Goal: Information Seeking & Learning: Learn about a topic

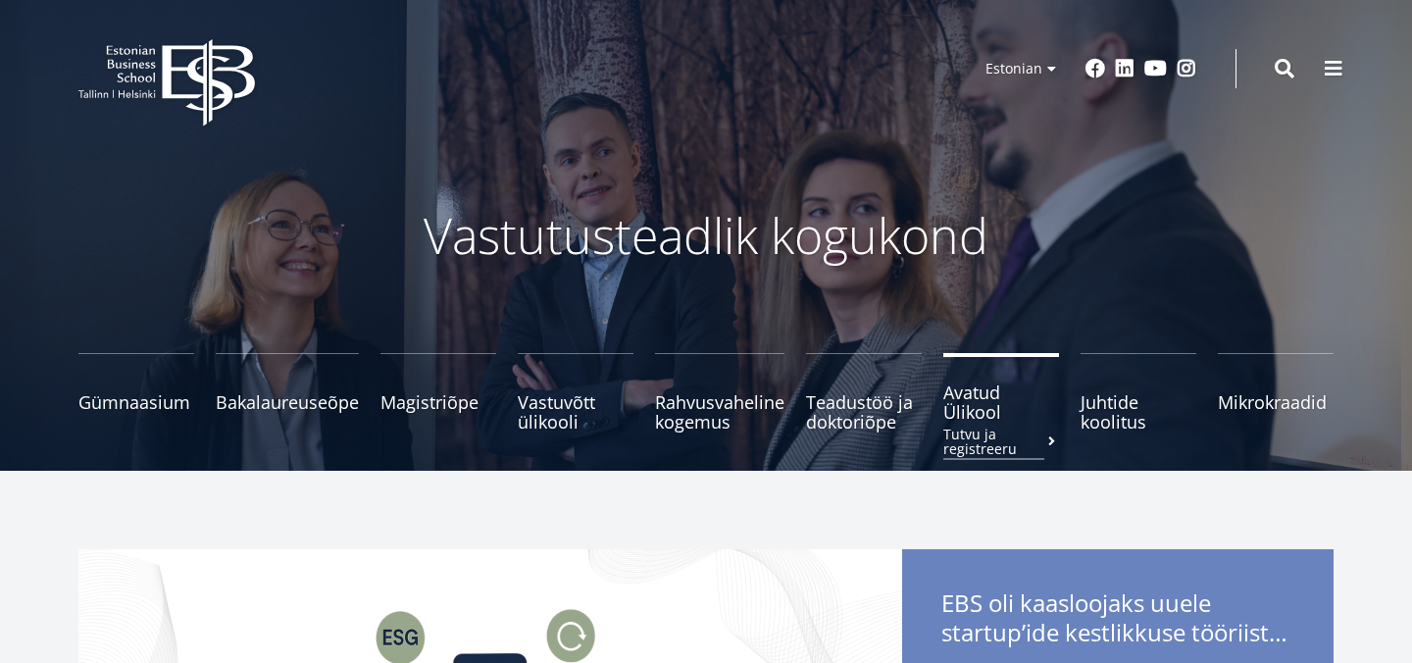
click at [969, 403] on span "Avatud Ülikool Tutvu ja registreeru" at bounding box center [1001, 401] width 116 height 39
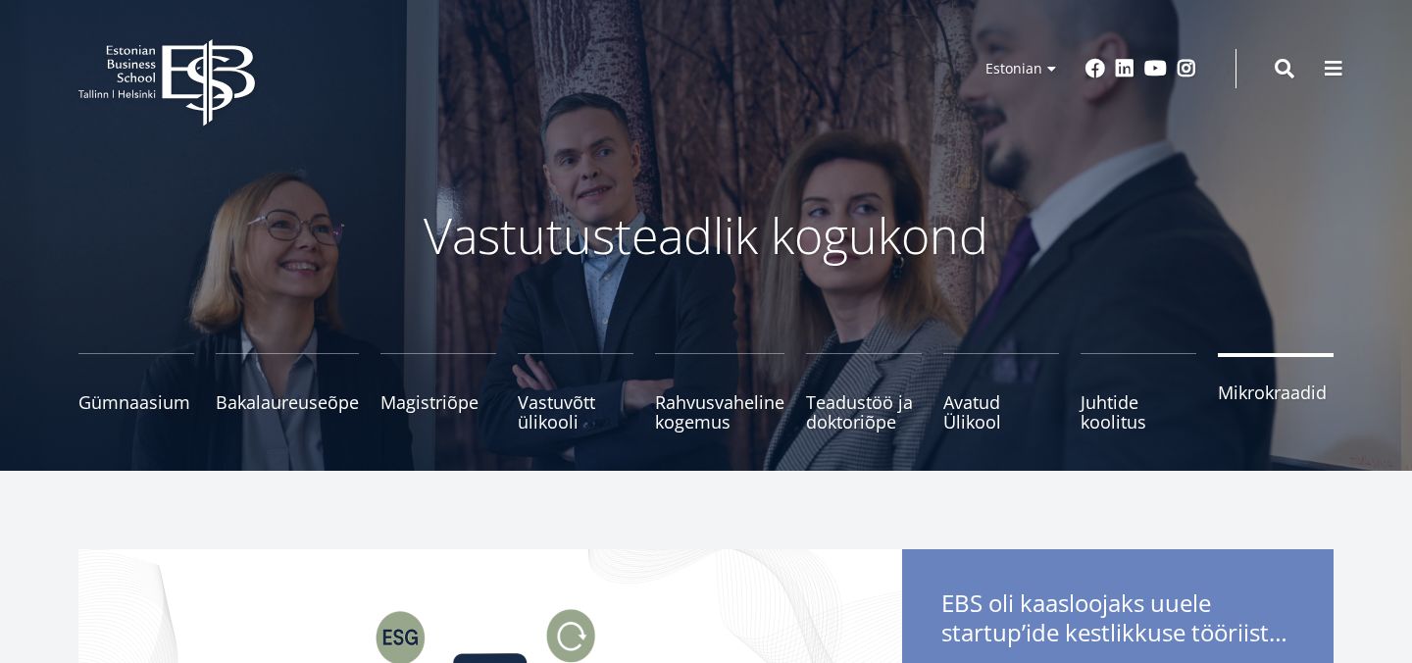
click at [1279, 393] on span "Mikrokraadid" at bounding box center [1276, 392] width 116 height 20
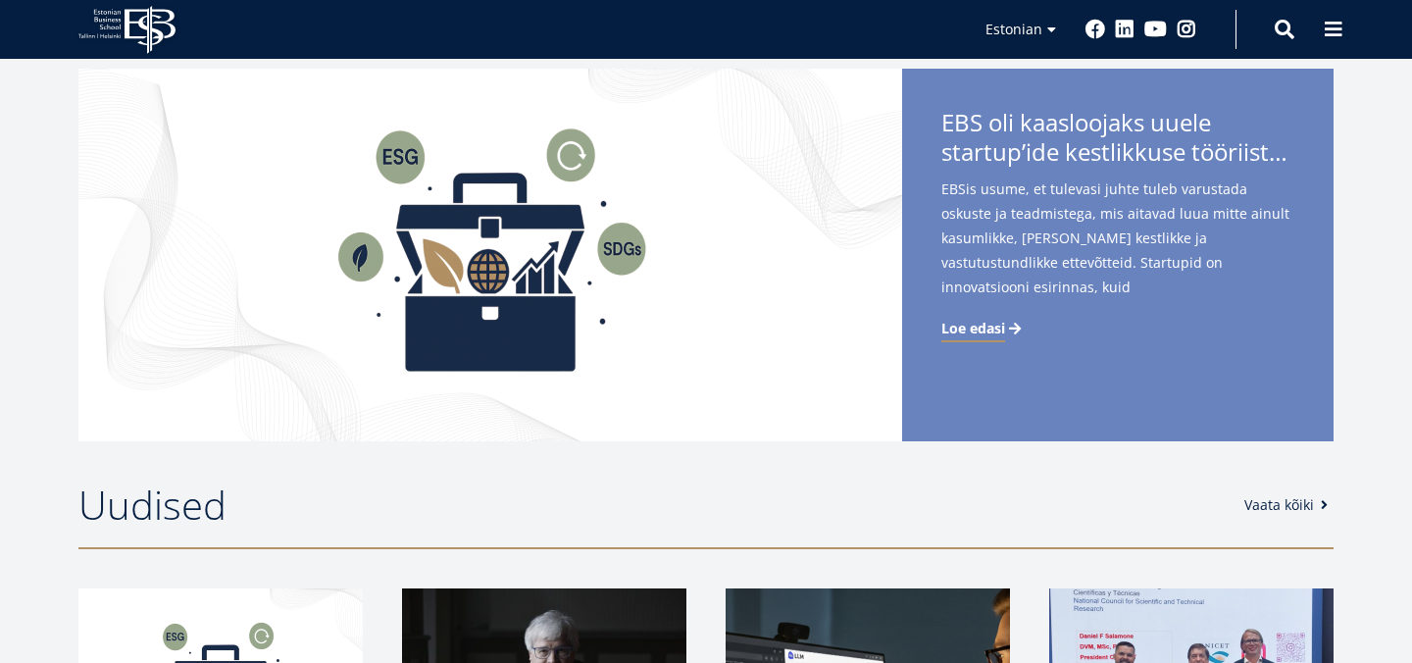
scroll to position [320, 0]
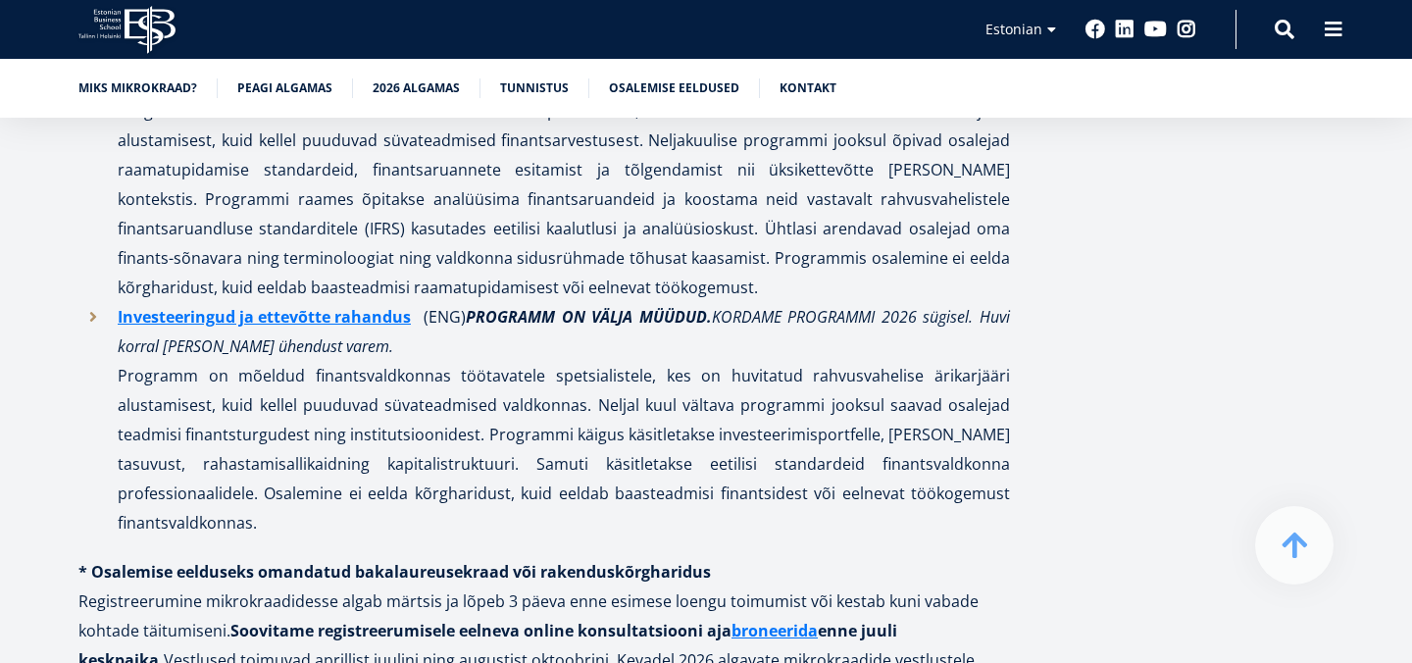
scroll to position [3013, 0]
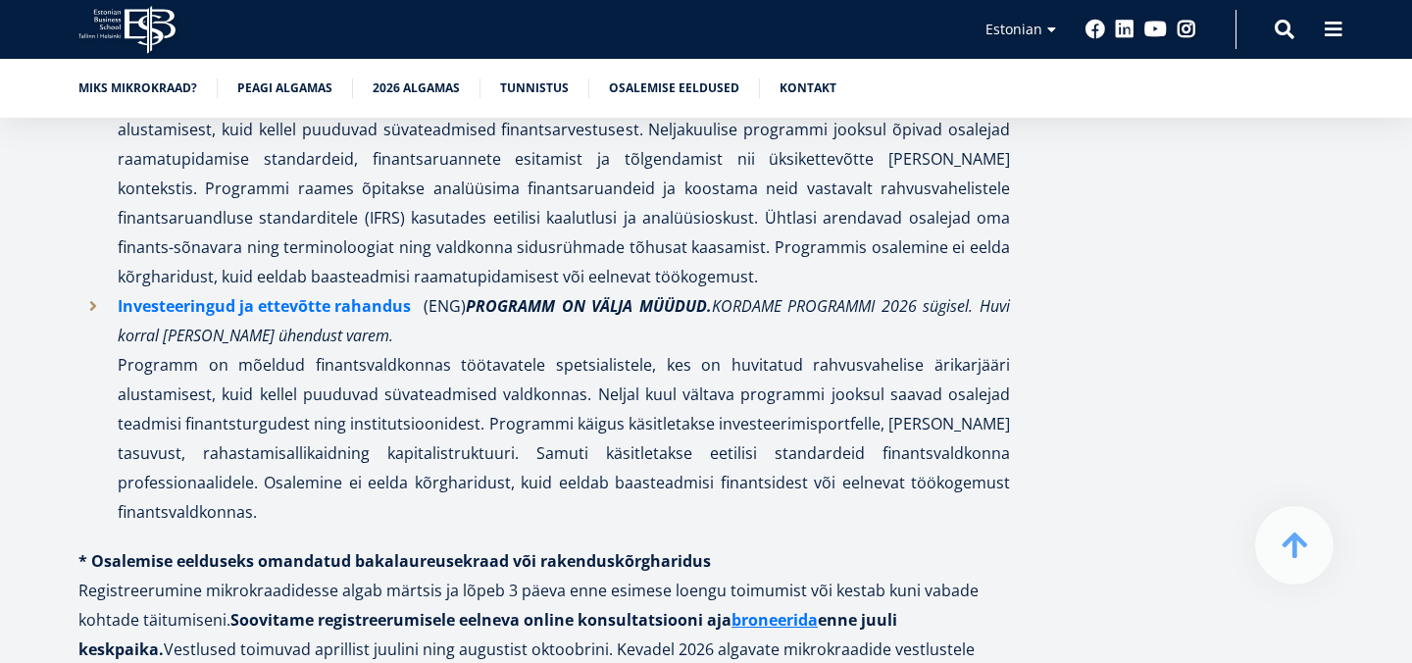
click at [366, 291] on link "Investeeringud ja ettevõtte rahandus" at bounding box center [264, 305] width 293 height 29
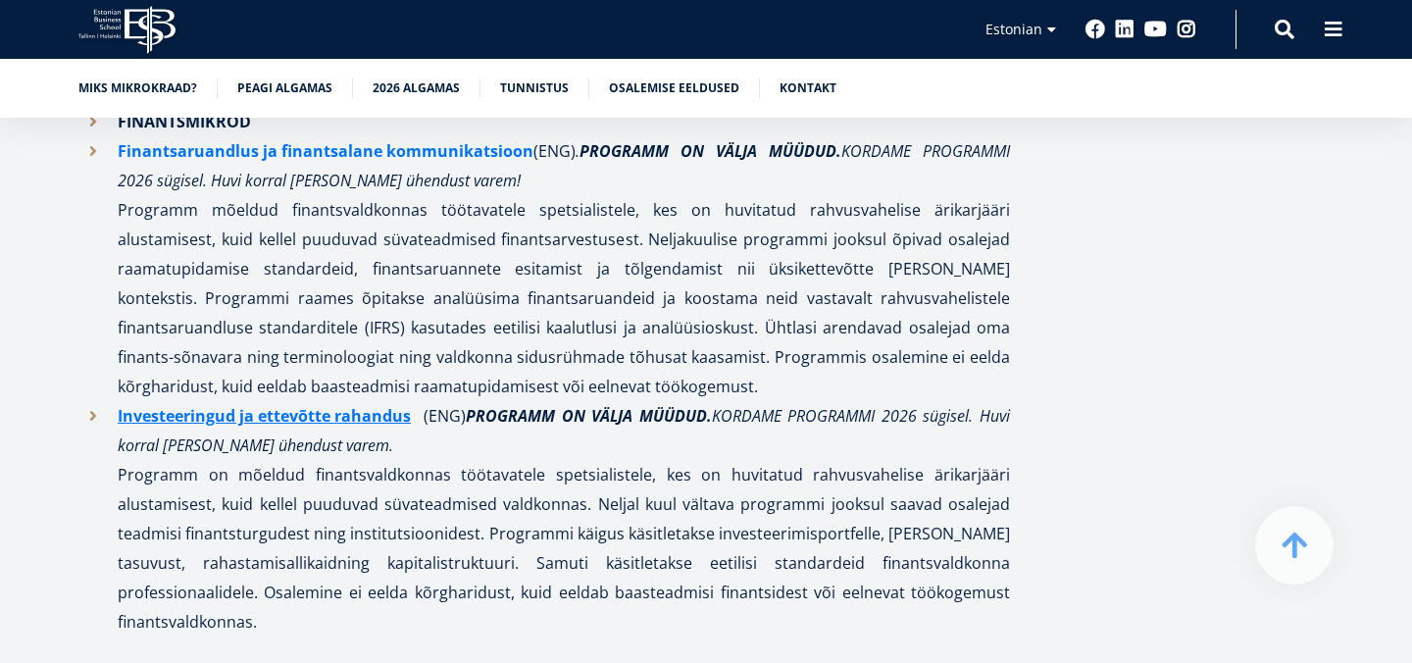
scroll to position [2982, 0]
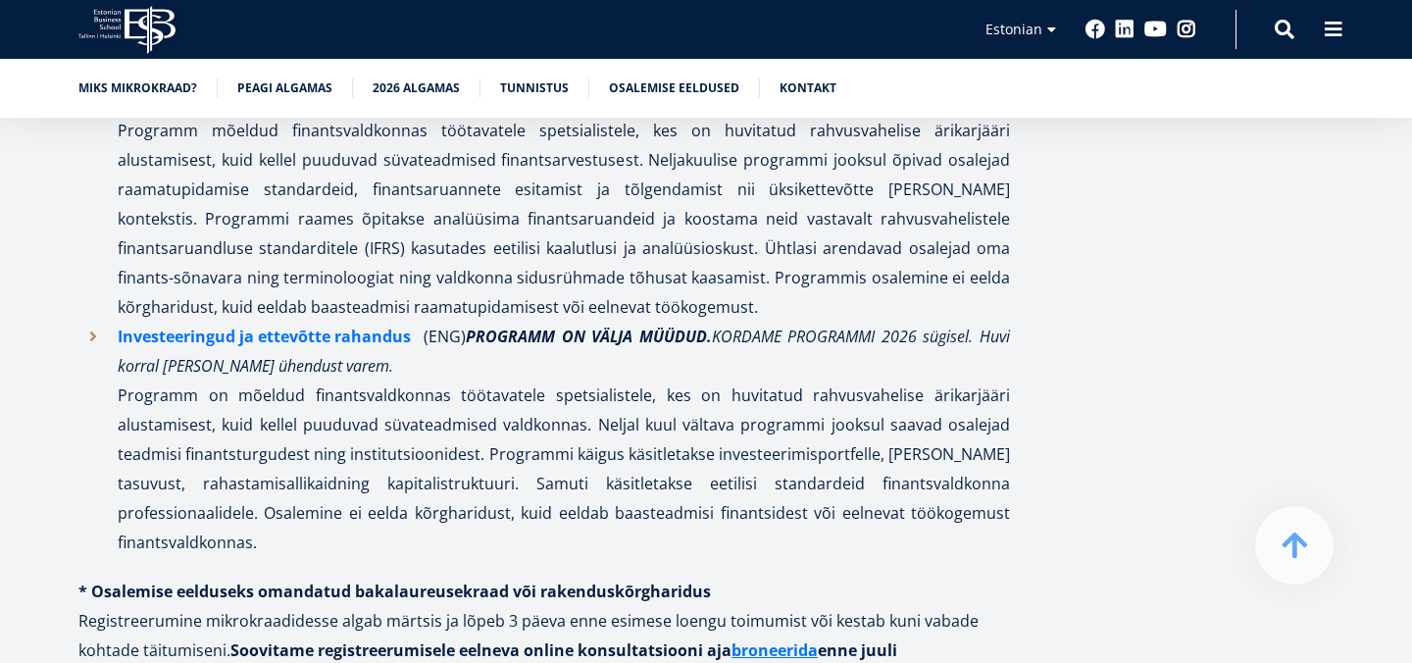
click at [285, 322] on link "Investeeringud ja ettevõtte rahandus" at bounding box center [264, 336] width 293 height 29
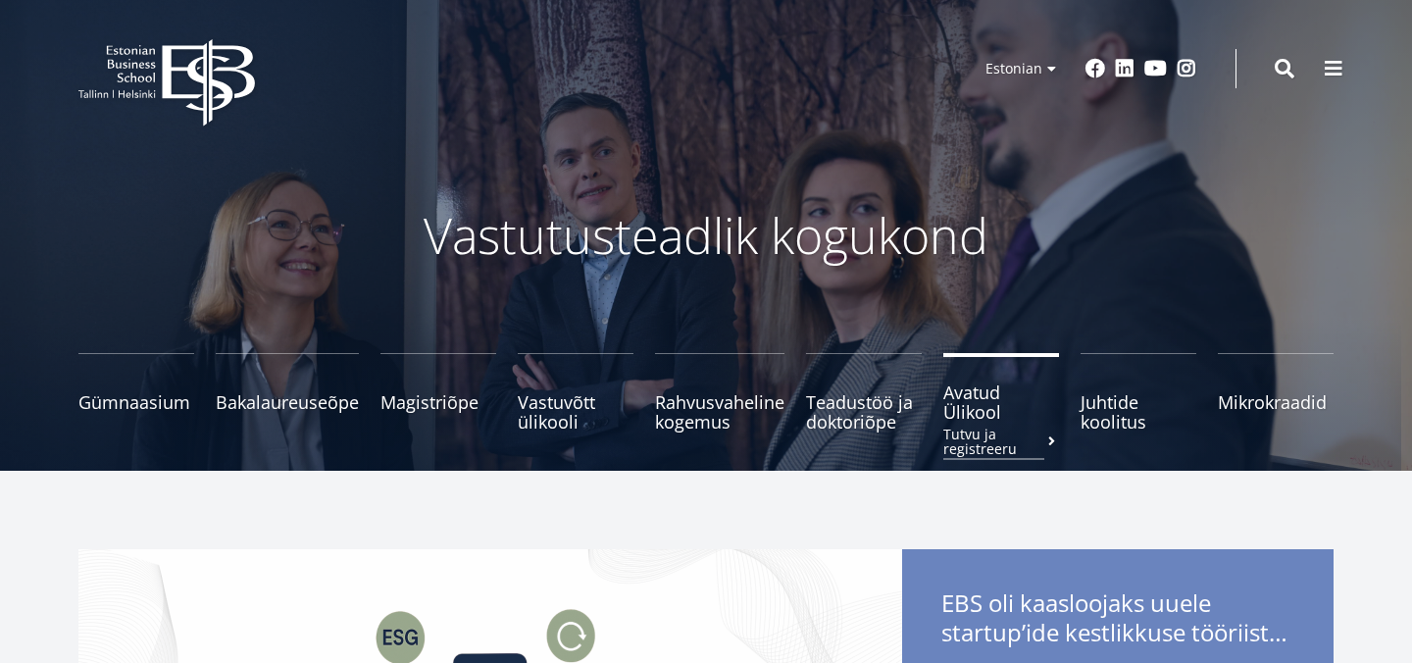
click at [968, 420] on span "Avatud Ülikool Tutvu ja registreeru" at bounding box center [1001, 401] width 116 height 39
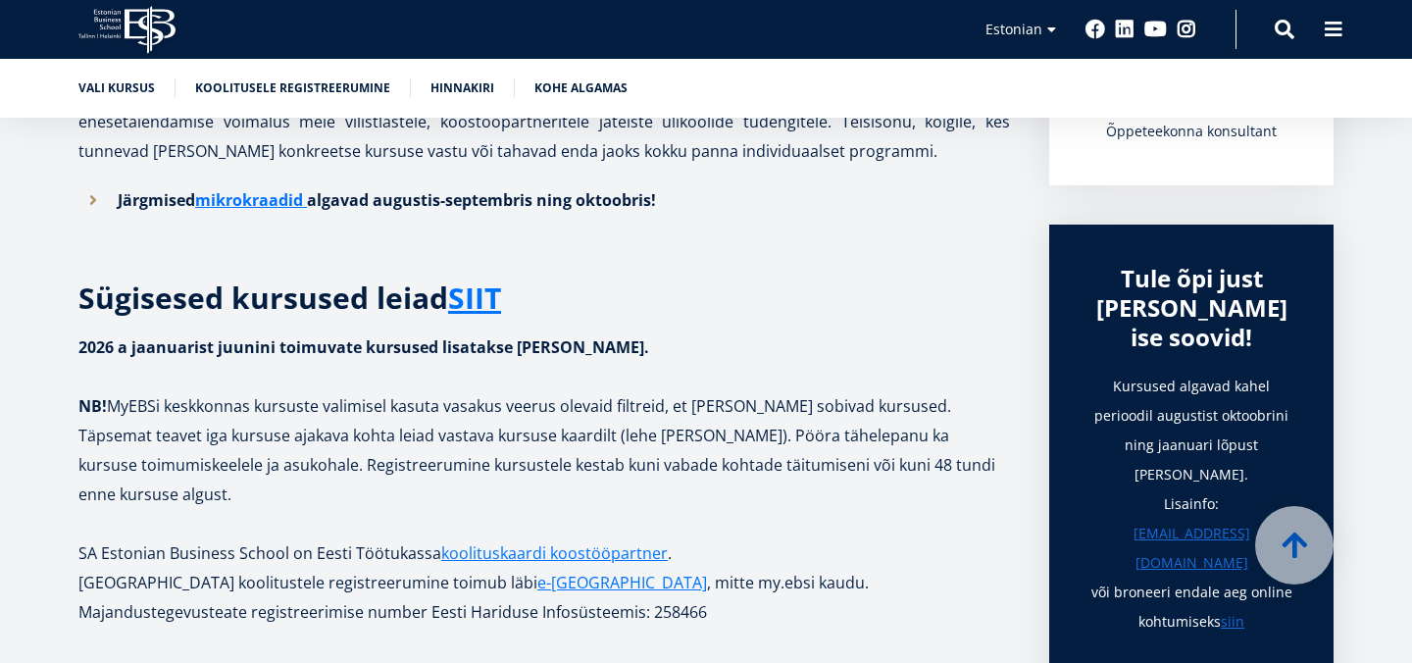
scroll to position [553, 0]
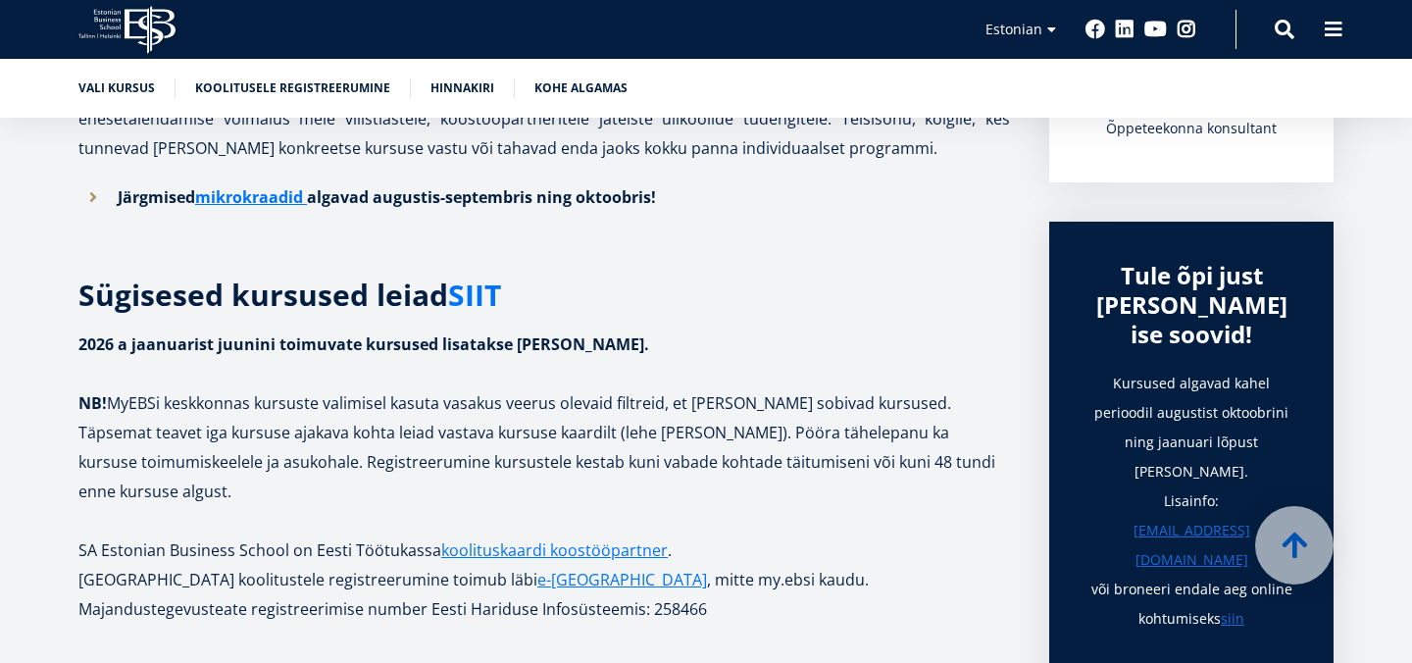
click at [475, 296] on link "SIIT" at bounding box center [474, 294] width 53 height 29
